Goal: Task Accomplishment & Management: Manage account settings

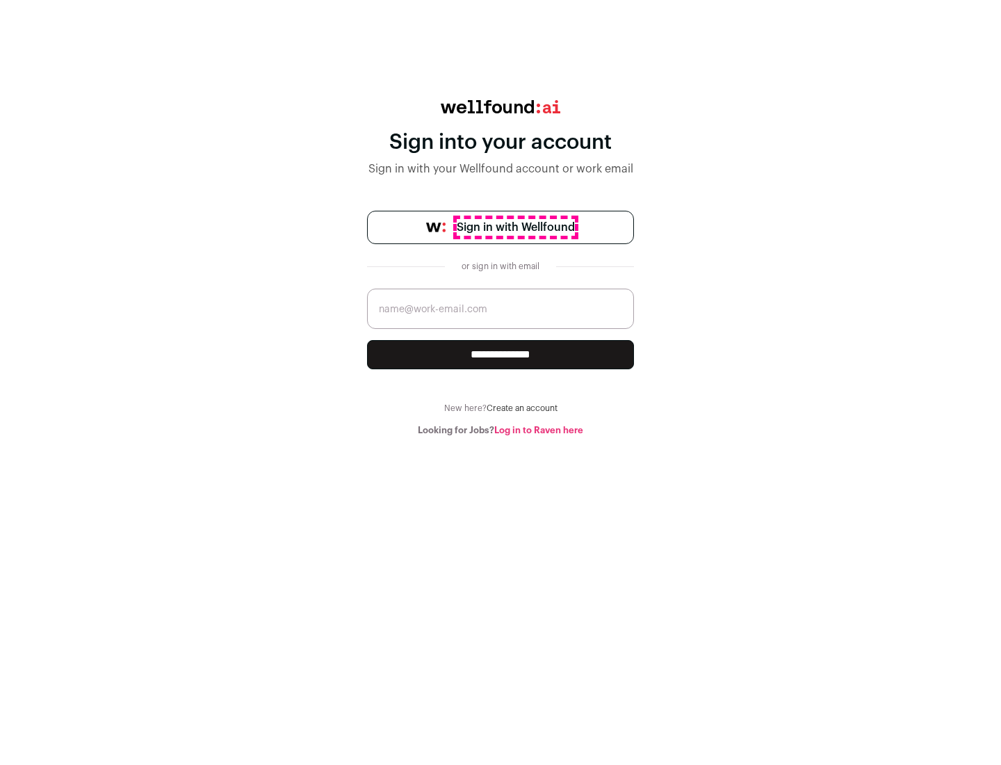
click at [515, 227] on span "Sign in with Wellfound" at bounding box center [516, 227] width 118 height 17
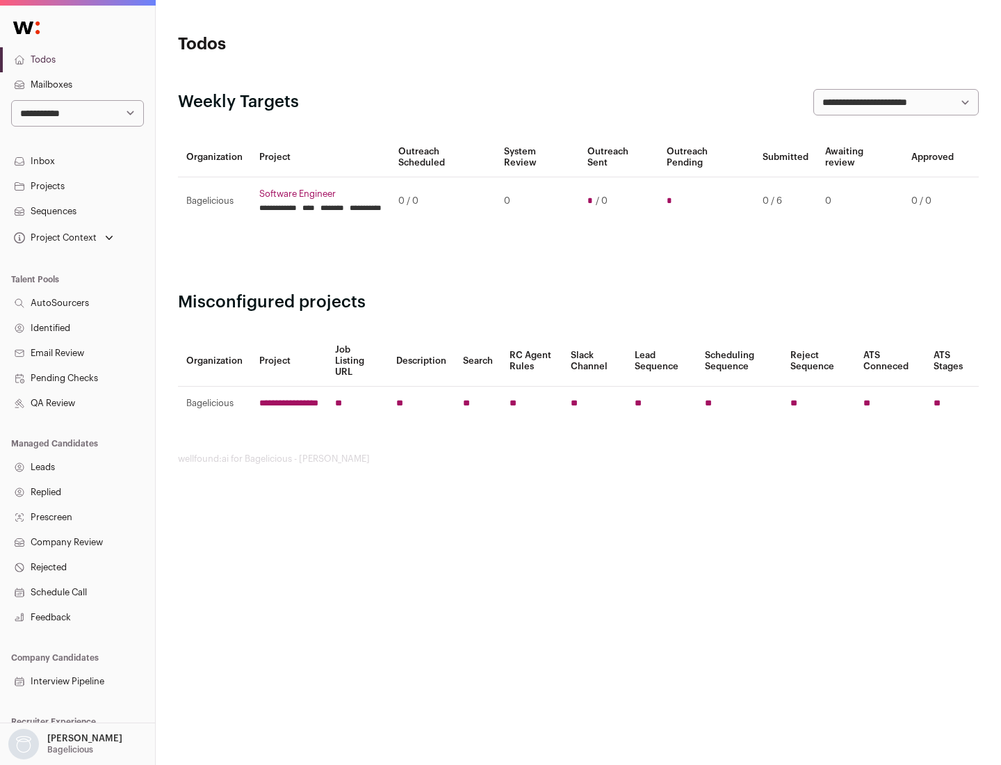
click at [77, 186] on link "Projects" at bounding box center [77, 186] width 155 height 25
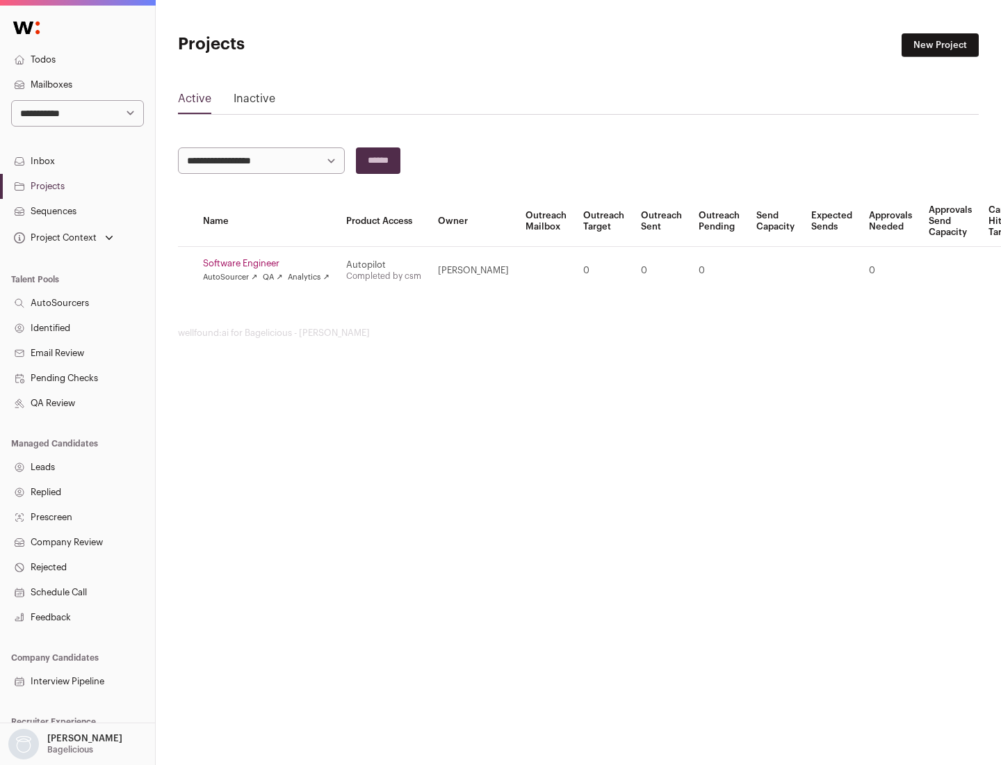
click at [270, 264] on link "Software Engineer" at bounding box center [266, 263] width 127 height 11
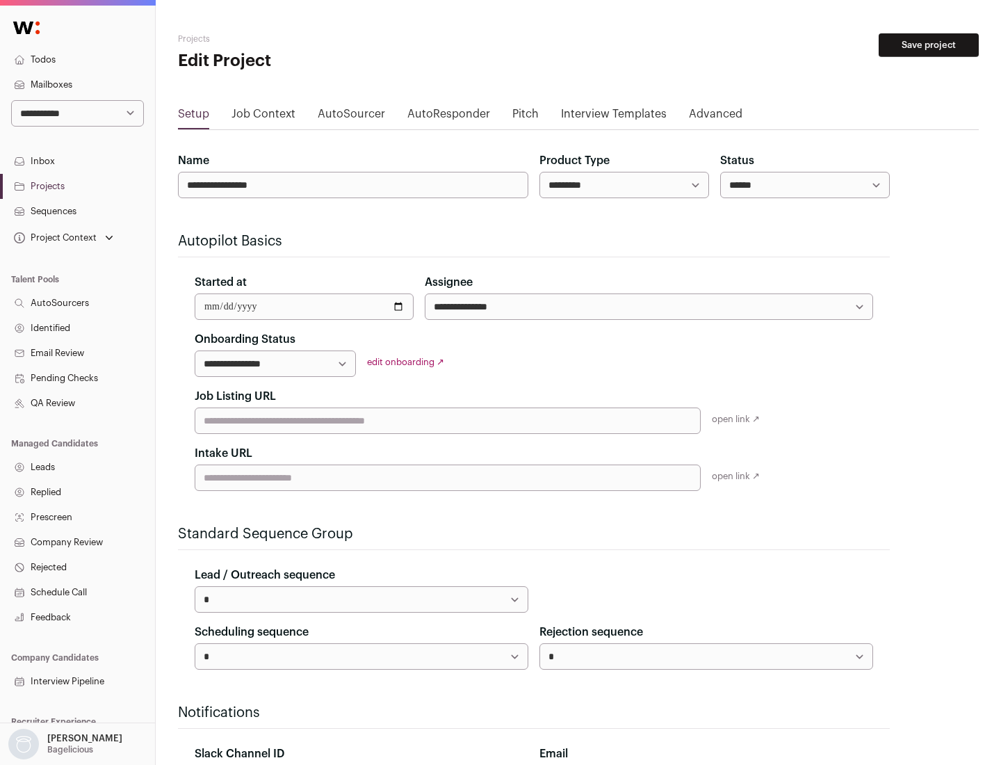
click at [929, 45] on button "Save project" at bounding box center [929, 45] width 100 height 24
